Goal: Information Seeking & Learning: Learn about a topic

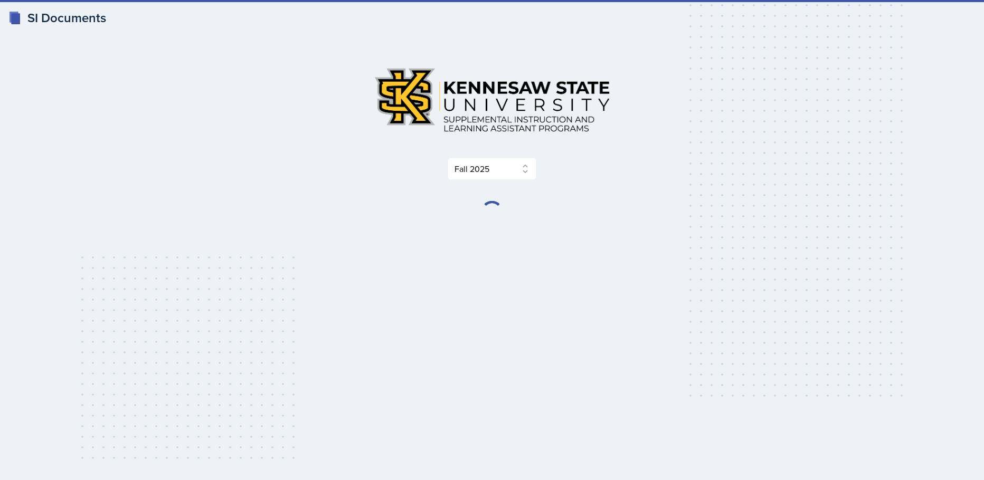
select select "2bed604d-1099-4043-b1bc-2365e8740244"
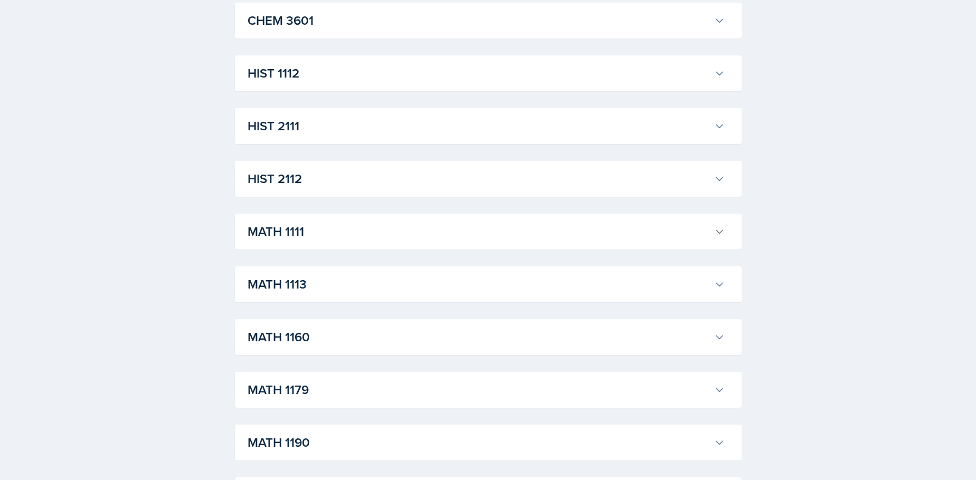
scroll to position [792, 0]
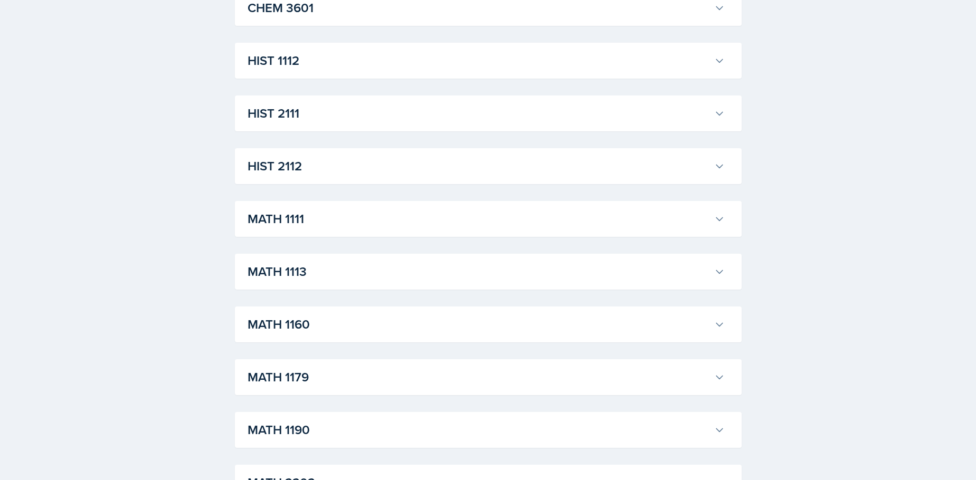
click at [300, 275] on h3 "MATH 1113" at bounding box center [479, 271] width 462 height 19
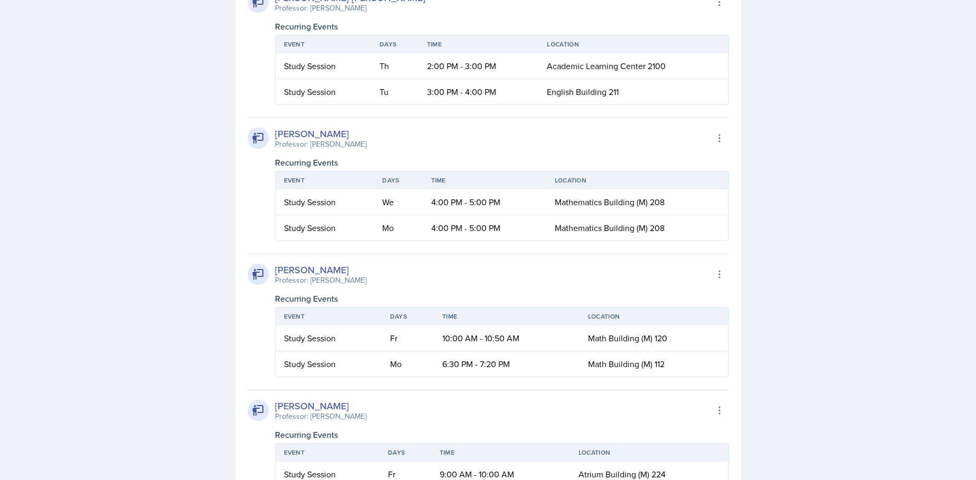
scroll to position [1372, 0]
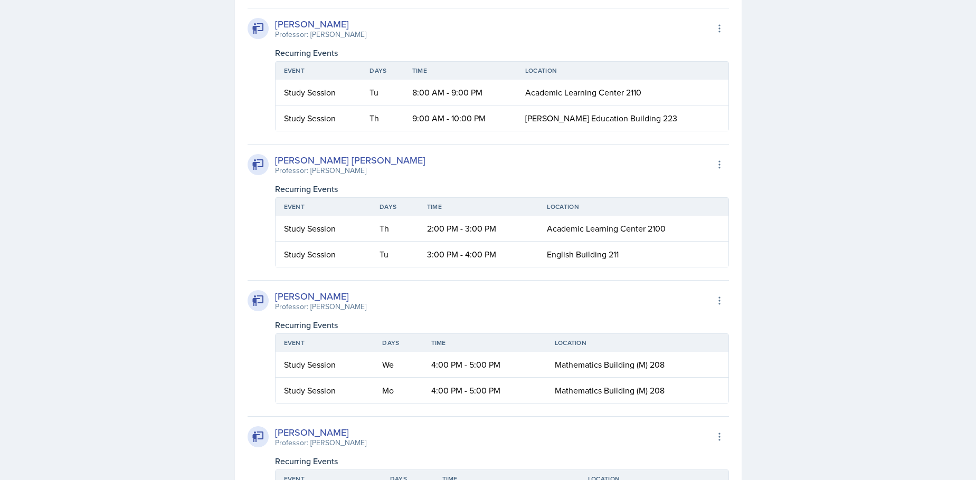
drag, startPoint x: 275, startPoint y: 168, endPoint x: 377, endPoint y: 169, distance: 101.3
click at [377, 169] on div "Professor: [PERSON_NAME]" at bounding box center [350, 170] width 150 height 11
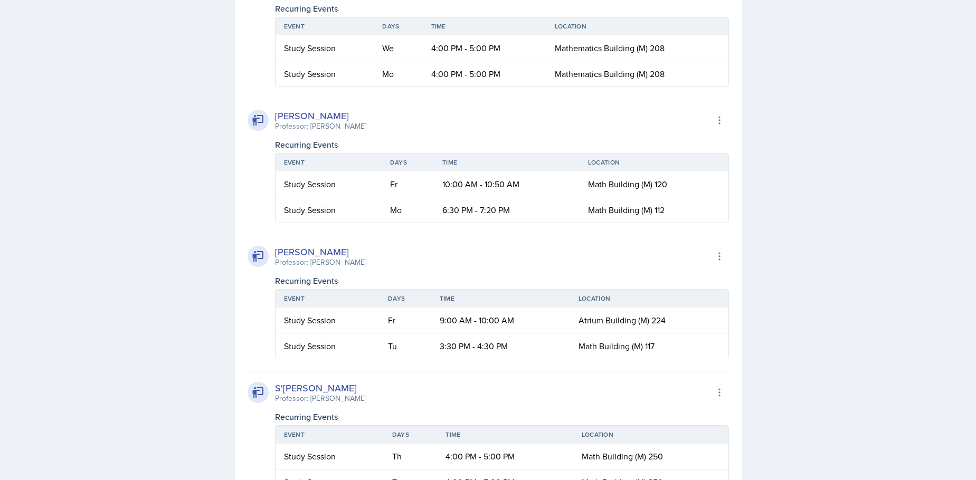
scroll to position [1478, 0]
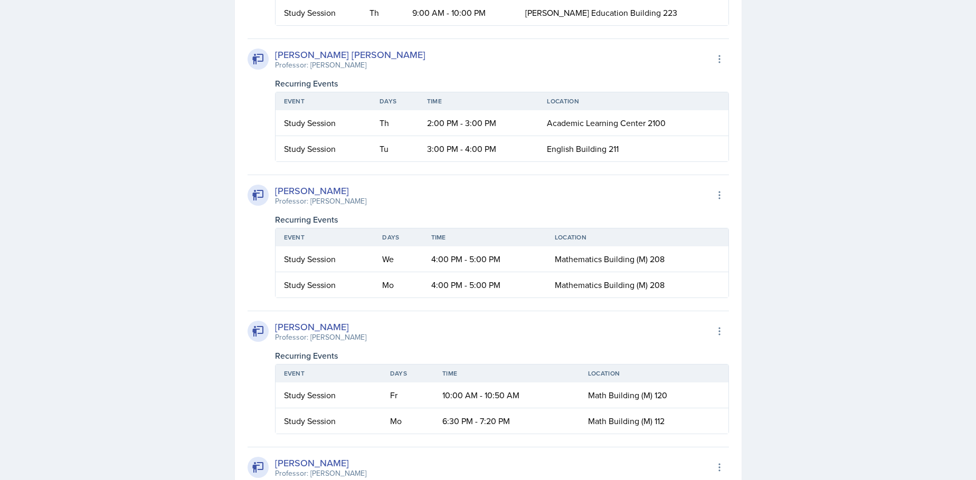
drag, startPoint x: 276, startPoint y: 54, endPoint x: 429, endPoint y: 58, distance: 152.6
click at [425, 58] on div "[PERSON_NAME] [PERSON_NAME]" at bounding box center [350, 54] width 150 height 14
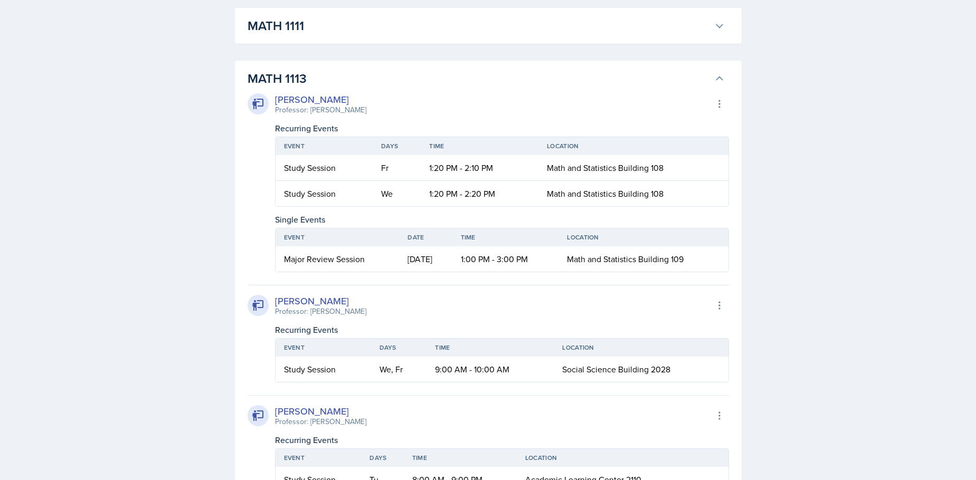
scroll to position [897, 0]
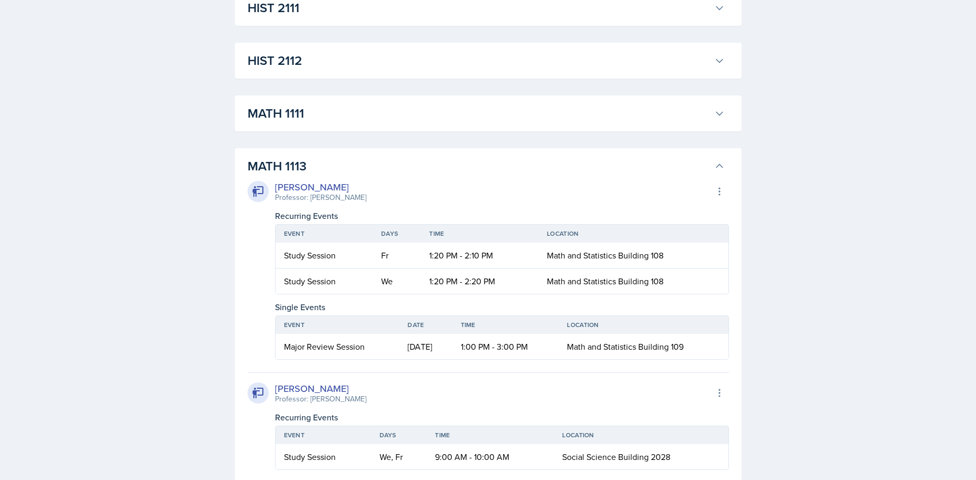
click at [717, 165] on icon at bounding box center [719, 166] width 11 height 11
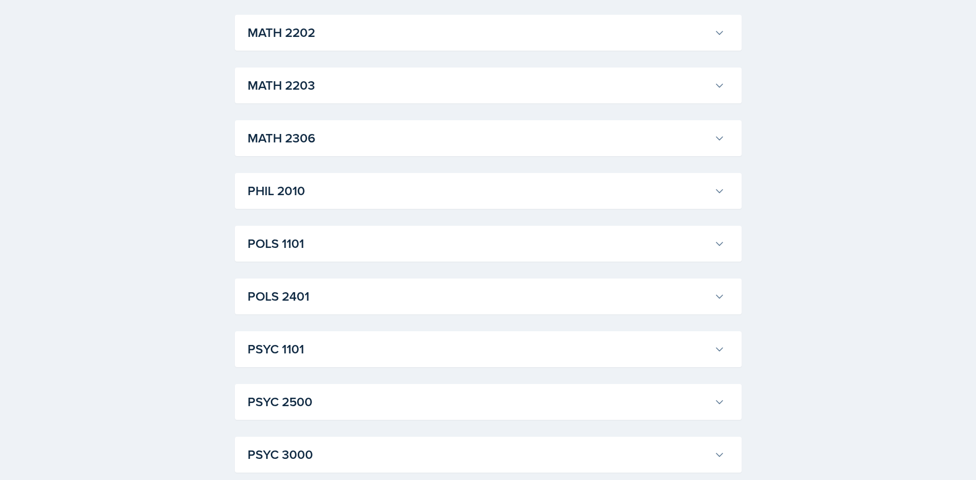
scroll to position [1267, 0]
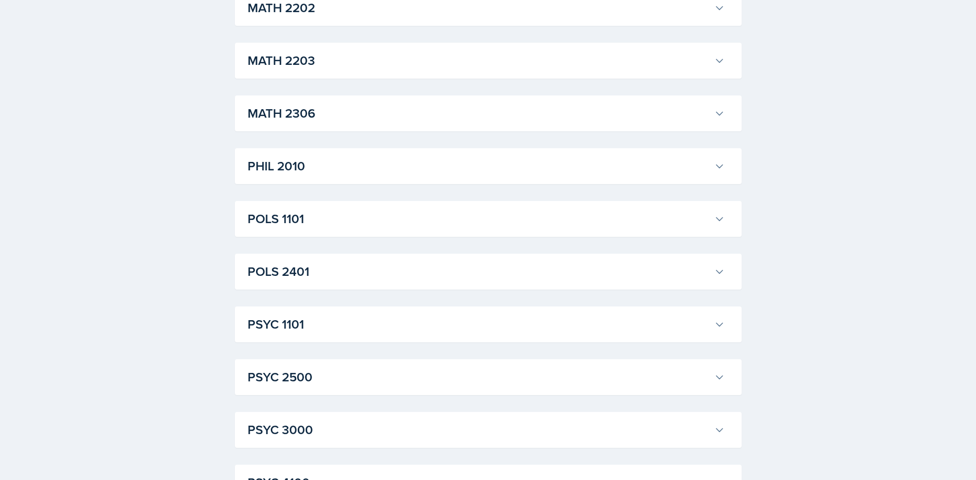
click at [346, 221] on h3 "POLS 1101" at bounding box center [479, 219] width 462 height 19
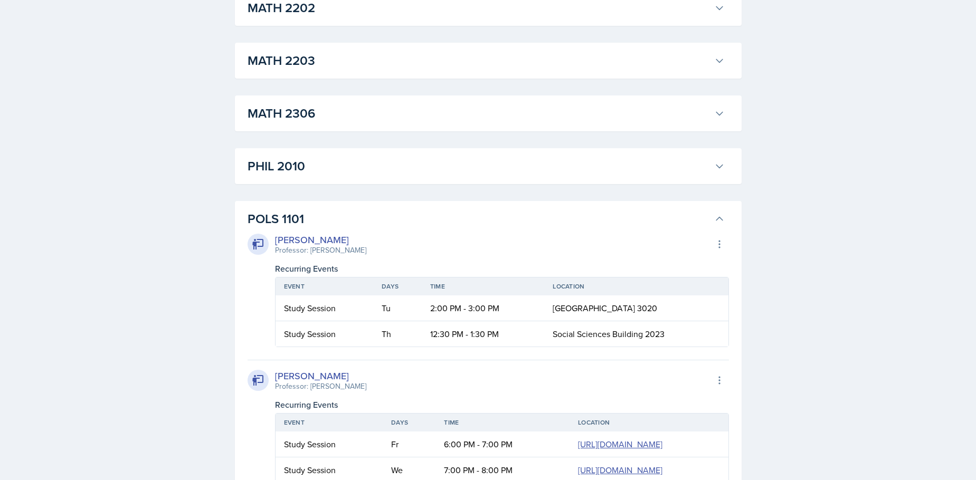
click at [340, 219] on h3 "POLS 1101" at bounding box center [479, 219] width 462 height 19
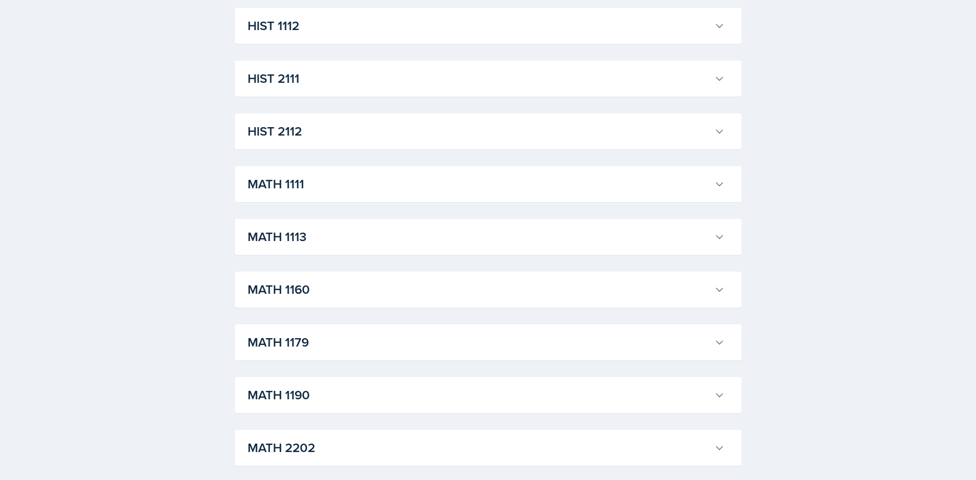
scroll to position [844, 0]
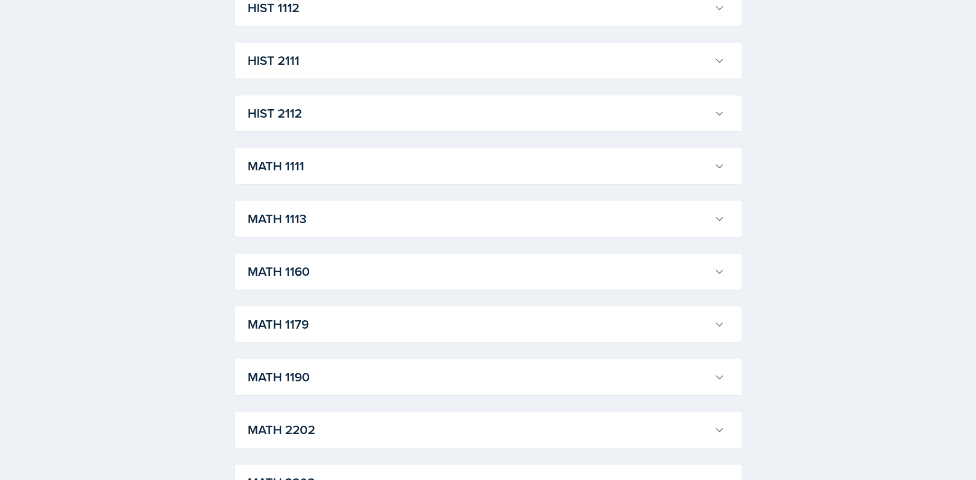
click at [307, 168] on h3 "MATH 1111" at bounding box center [479, 166] width 462 height 19
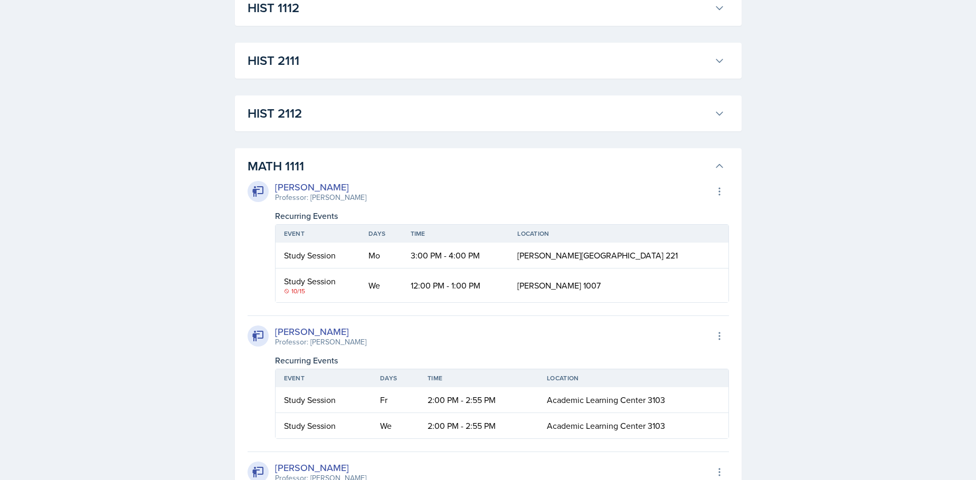
click at [289, 170] on h3 "MATH 1111" at bounding box center [479, 166] width 462 height 19
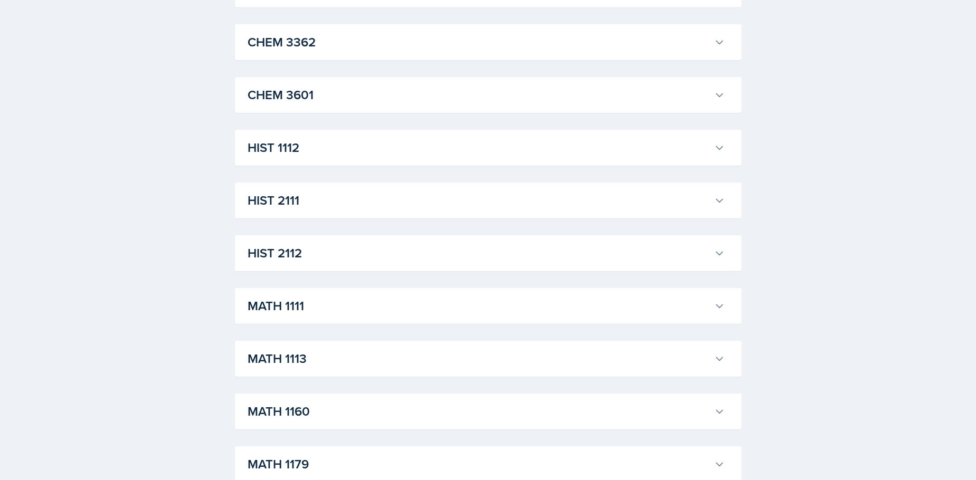
scroll to position [686, 0]
